Goal: Use online tool/utility: Utilize a website feature to perform a specific function

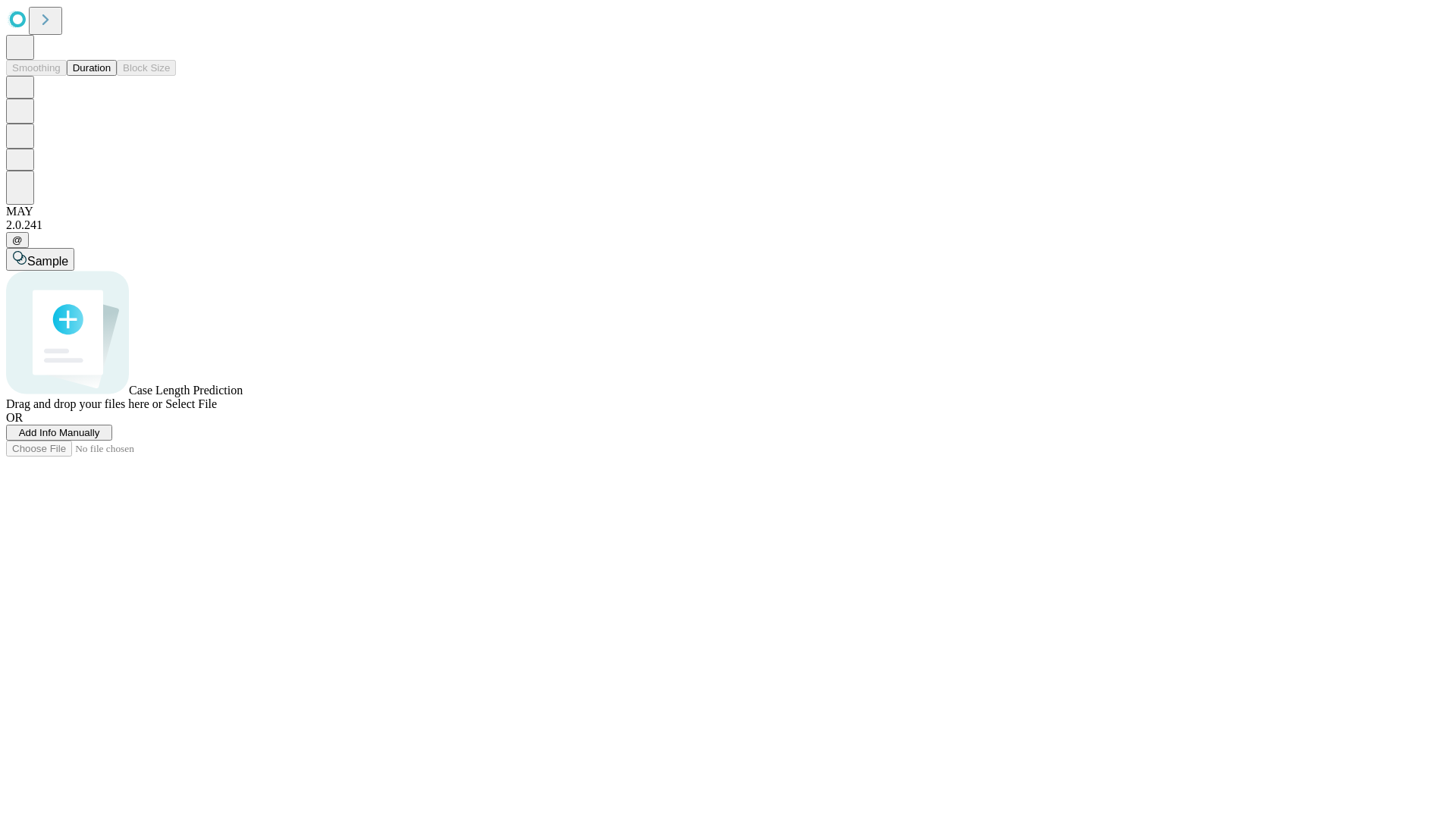
click at [100, 438] on span "Add Info Manually" at bounding box center [60, 433] width 81 height 11
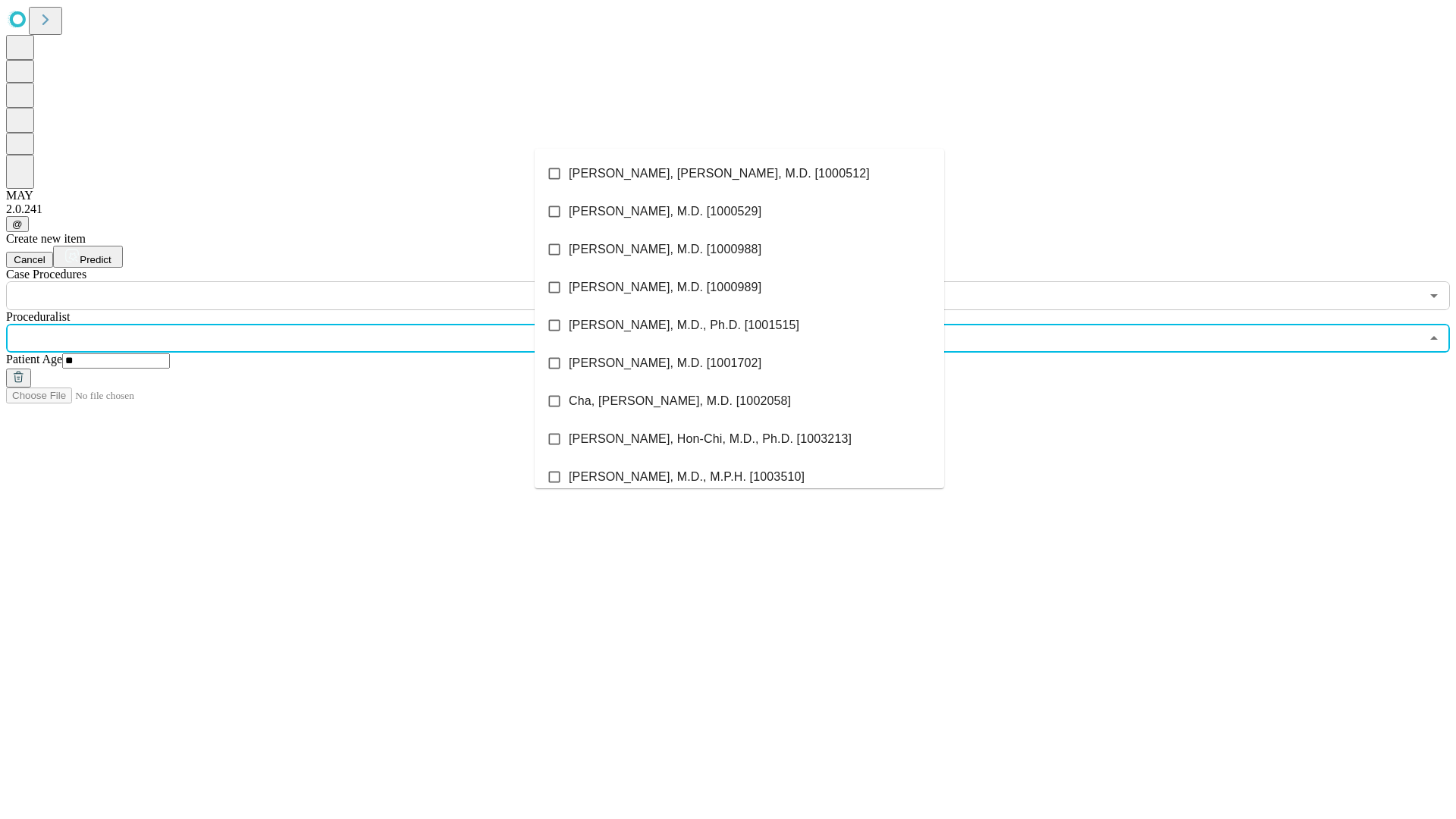
click at [739, 173] on li "[PERSON_NAME], [PERSON_NAME], M.D. [1000512]" at bounding box center [739, 173] width 410 height 38
click at [318, 282] on input "text" at bounding box center [713, 295] width 1414 height 28
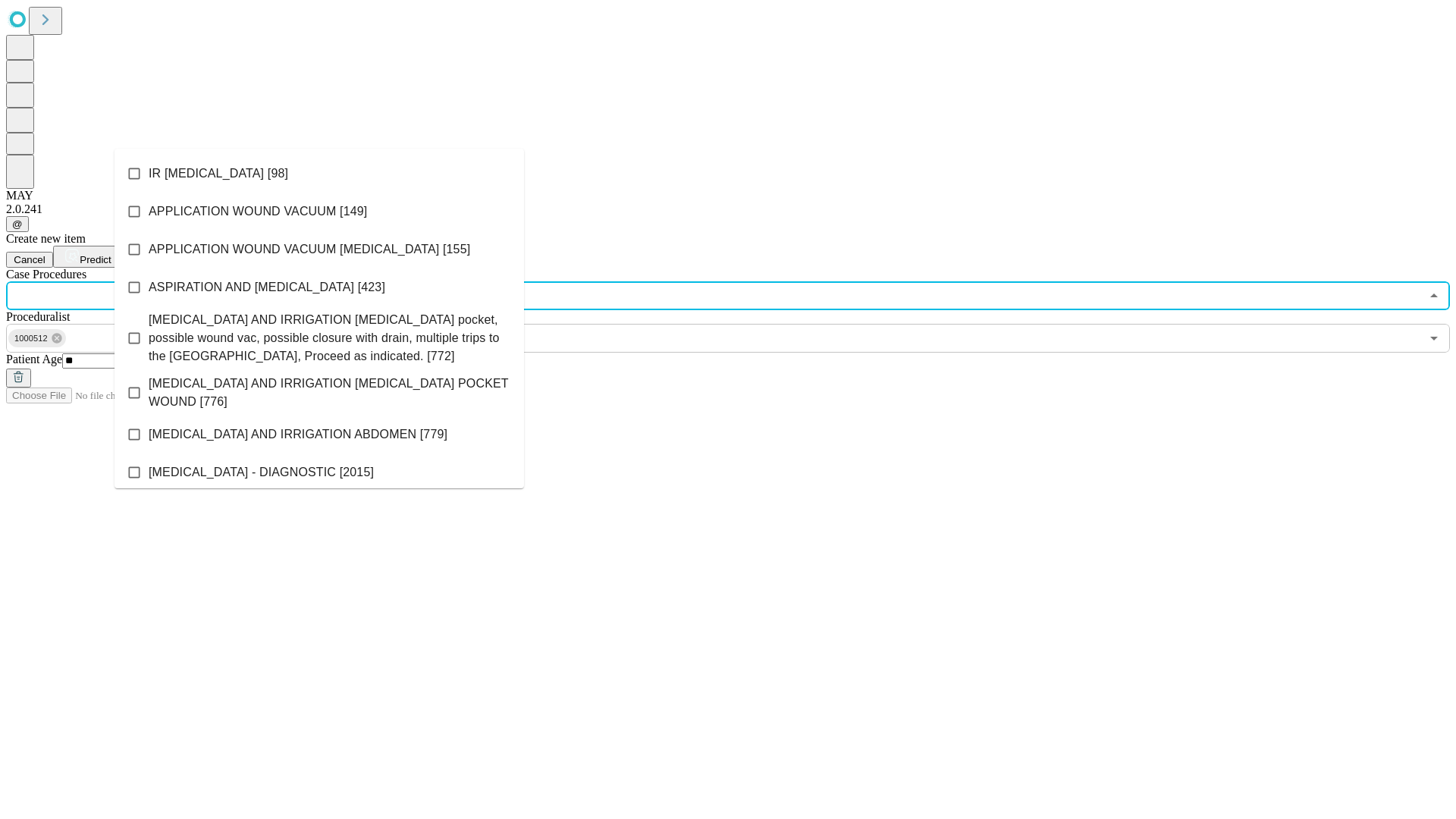
click at [319, 173] on li "IR [MEDICAL_DATA] [98]" at bounding box center [319, 173] width 410 height 38
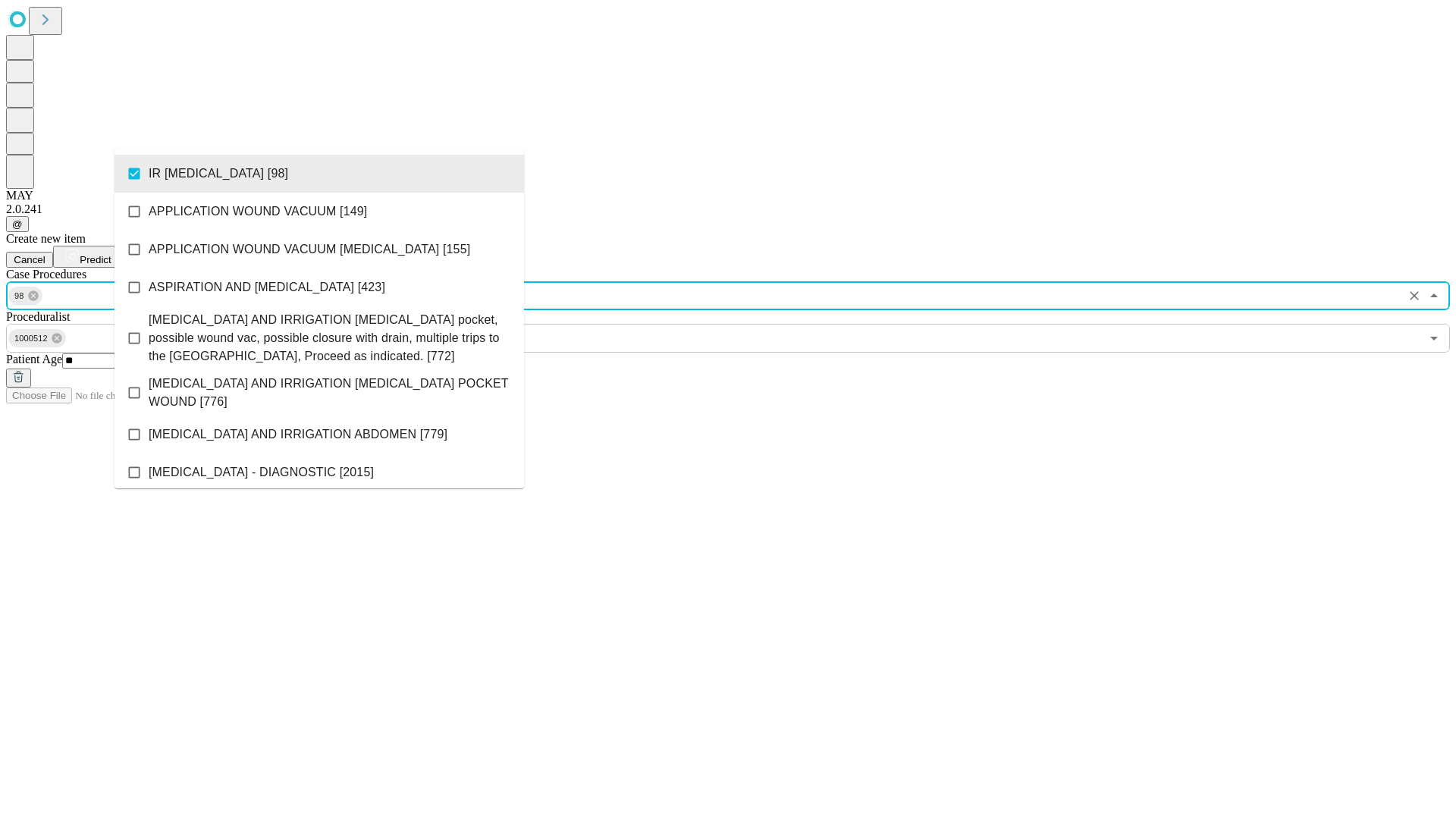
click at [111, 254] on span "Predict" at bounding box center [95, 260] width 31 height 11
